Goal: Task Accomplishment & Management: Use online tool/utility

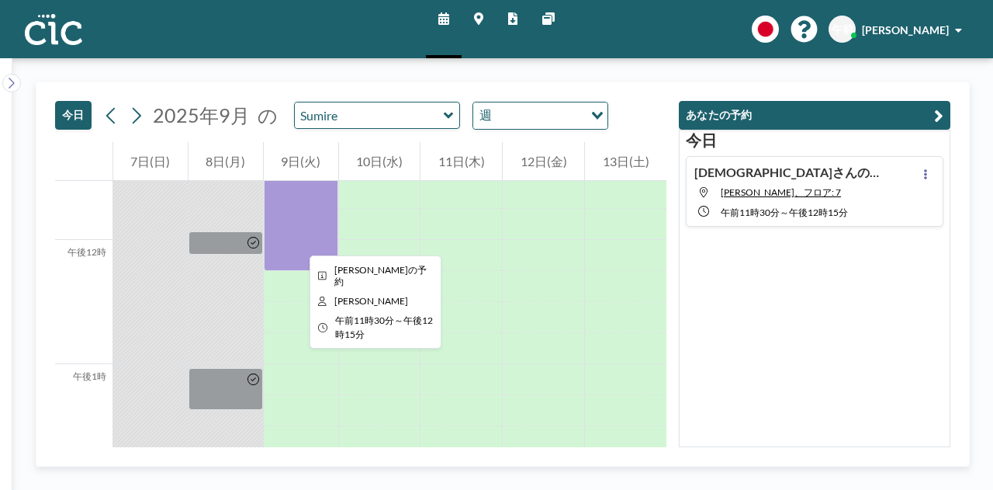
scroll to position [1429, 0]
click at [299, 240] on div at bounding box center [301, 225] width 74 height 93
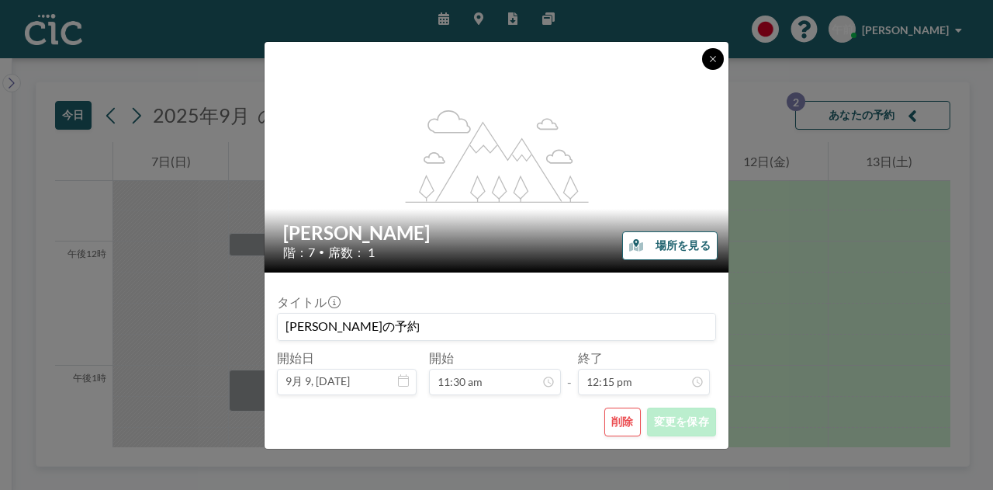
click at [708, 57] on icon at bounding box center [712, 58] width 9 height 9
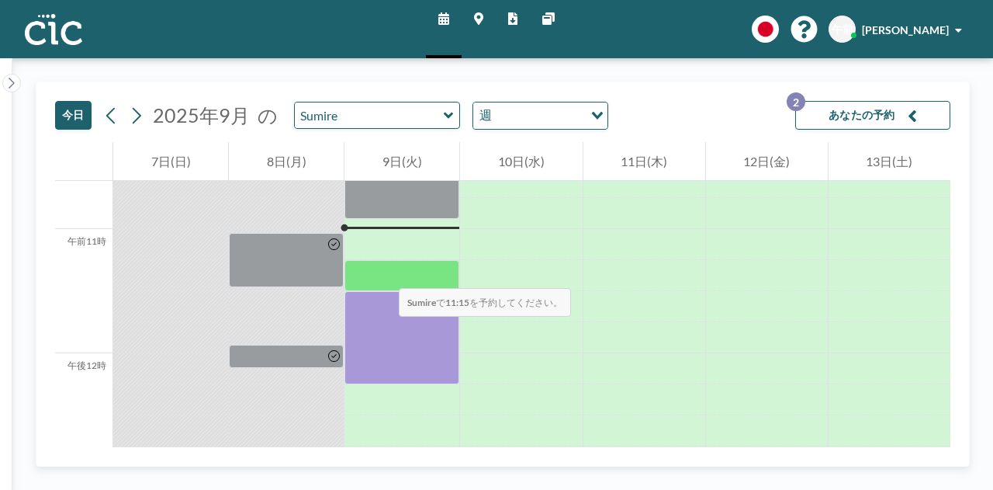
scroll to position [1316, 0]
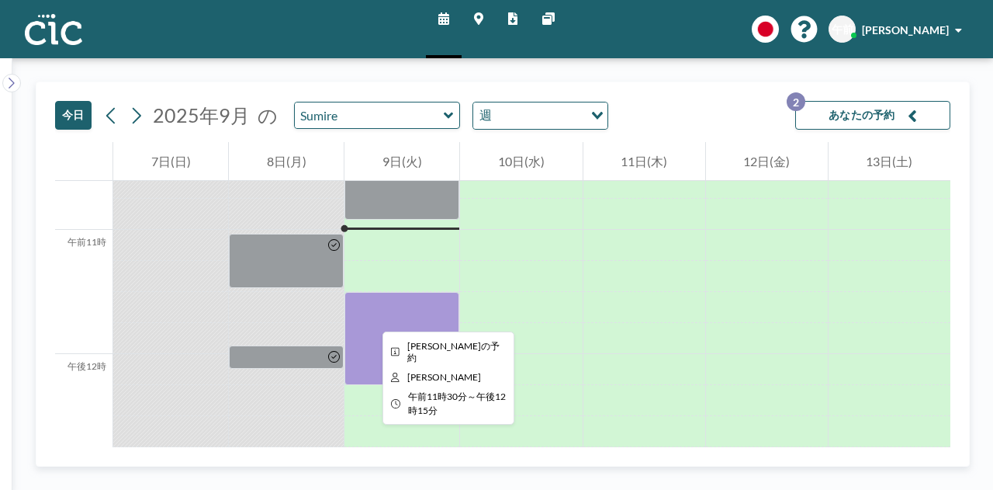
click at [370, 317] on div at bounding box center [401, 338] width 115 height 93
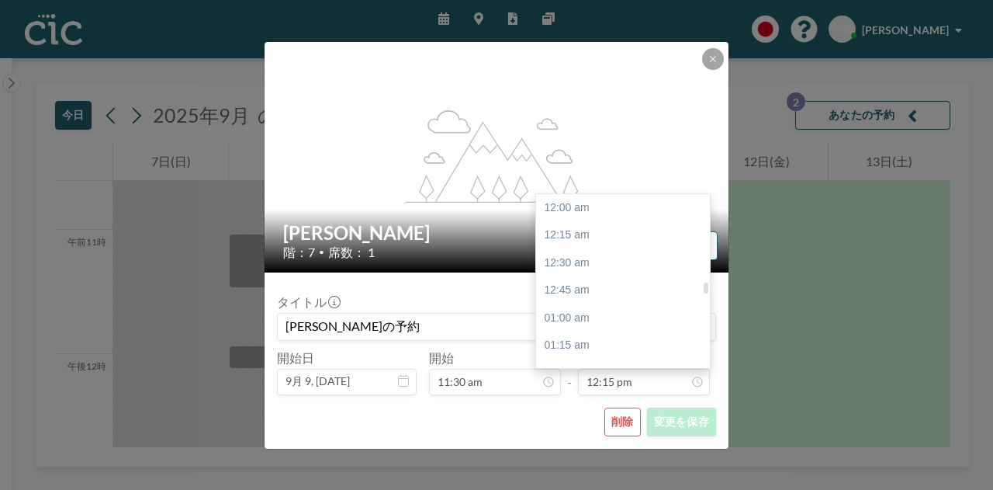
scroll to position [1353, 0]
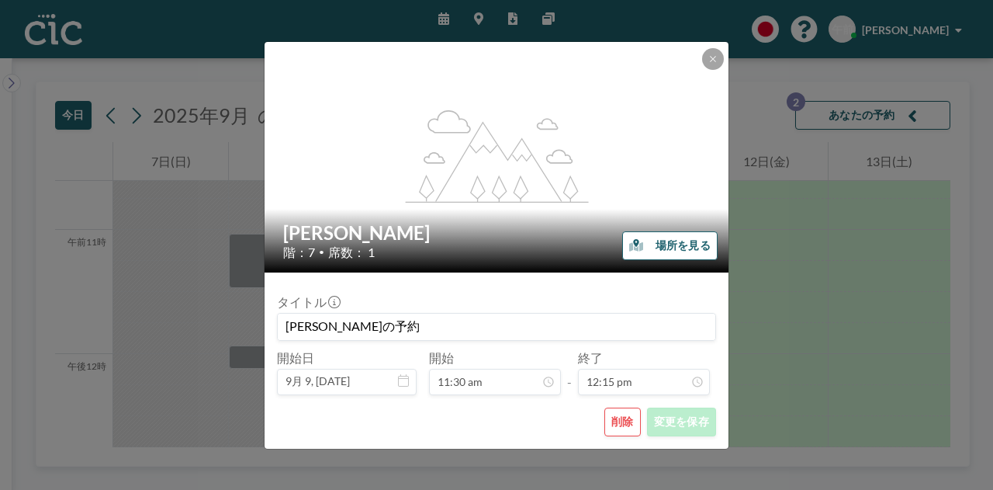
click at [714, 46] on div "flex-grow: 1.2;" at bounding box center [497, 157] width 465 height 230
drag, startPoint x: 903, startPoint y: 116, endPoint x: 833, endPoint y: 103, distance: 71.1
click at [901, 116] on div "flex-grow: 1.2; [PERSON_NAME] 階：7 • 席数： 1 場所を見る タイトル Asuka さんの予約 開始日 9月 9, [DAT…" at bounding box center [496, 245] width 993 height 490
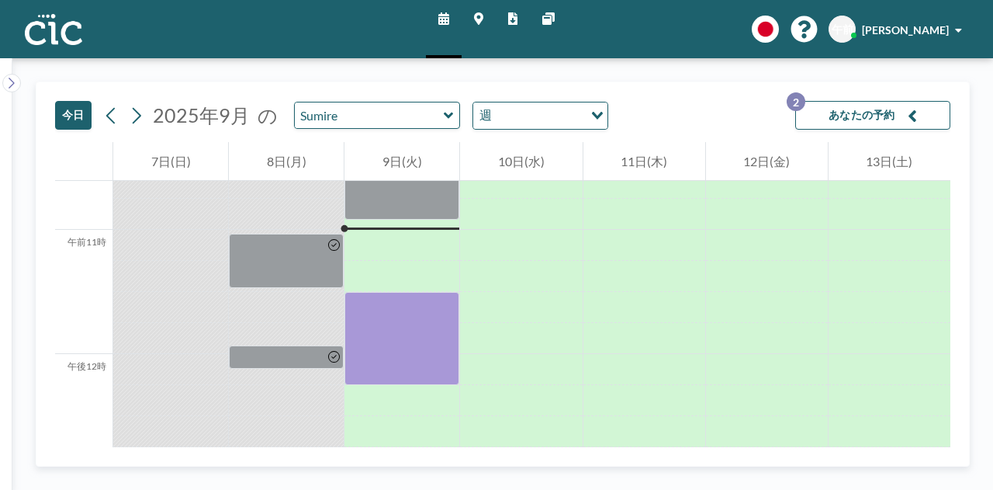
drag, startPoint x: 896, startPoint y: 112, endPoint x: 934, endPoint y: 123, distance: 39.5
click at [897, 112] on button "あなたの予約 2" at bounding box center [872, 115] width 155 height 29
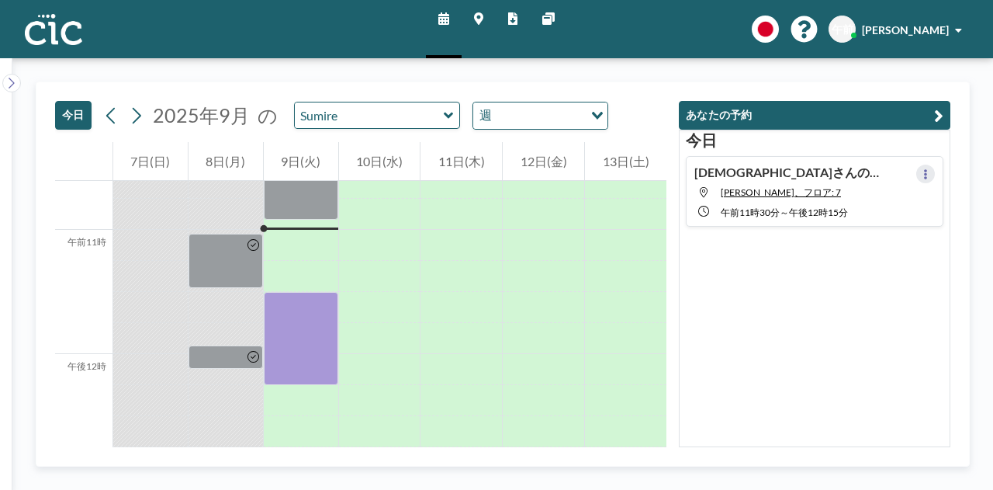
click at [920, 168] on button at bounding box center [925, 173] width 19 height 19
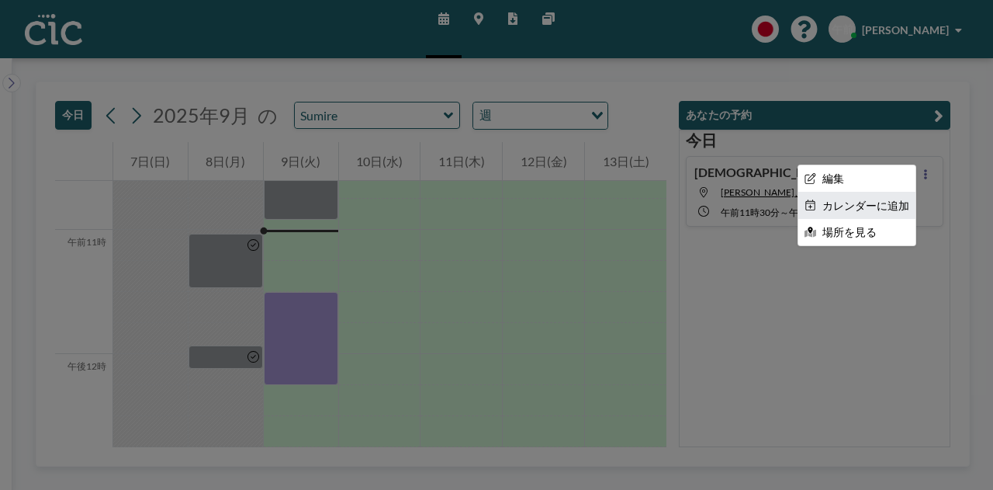
click at [860, 204] on font "カレンダーに追加" at bounding box center [865, 205] width 87 height 13
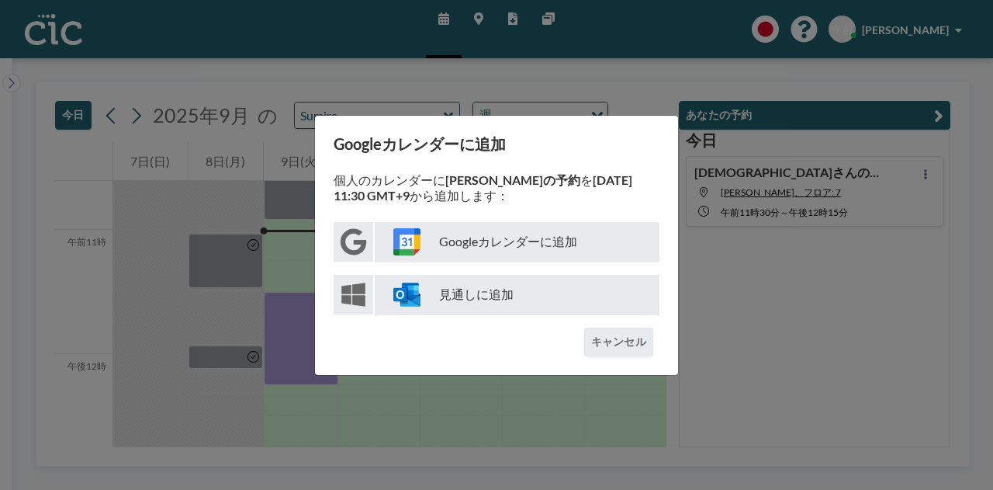
click at [548, 238] on font "Googleカレンダーに追加" at bounding box center [508, 241] width 138 height 15
click at [532, 74] on div "Googleカレンダーに追加 個人のカレンダーに [PERSON_NAME]の予約 を [DATE] 11:30 GMT+9 から追加します： Googleカ…" at bounding box center [496, 245] width 993 height 490
